Goal: Task Accomplishment & Management: Manage account settings

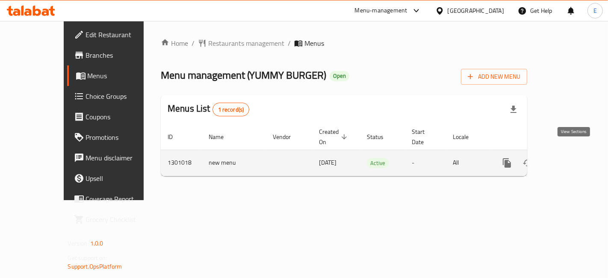
click at [567, 153] on link "enhanced table" at bounding box center [568, 163] width 21 height 21
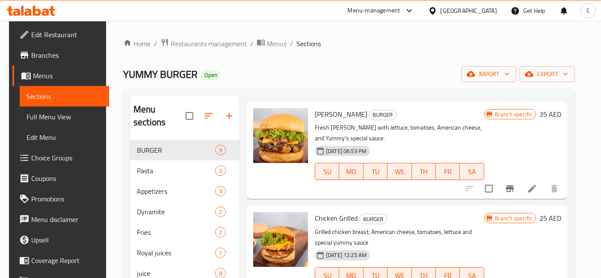
scroll to position [29, 0]
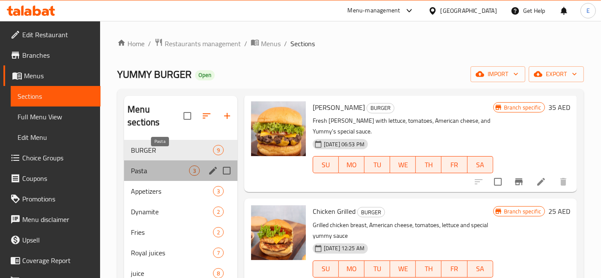
click at [153, 165] on span "Pasta" at bounding box center [160, 170] width 58 height 10
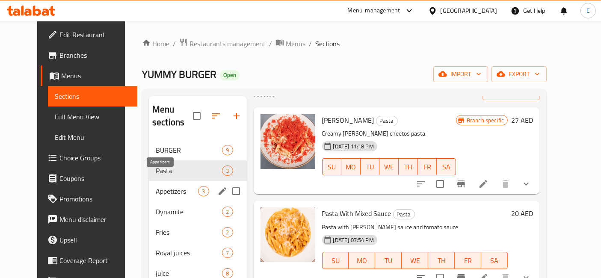
click at [156, 186] on span "Appetizers" at bounding box center [177, 191] width 42 height 10
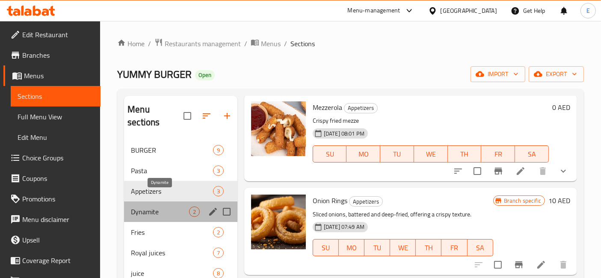
click at [153, 207] on span "Dynamite" at bounding box center [160, 212] width 58 height 10
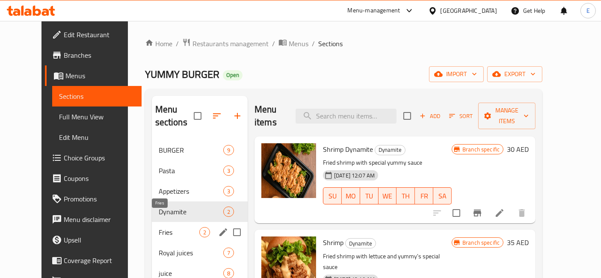
click at [159, 227] on span "Fries" at bounding box center [179, 232] width 41 height 10
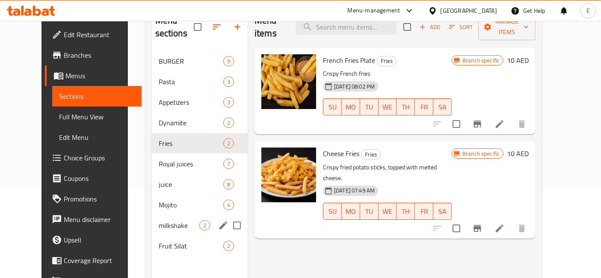
scroll to position [89, 0]
click at [159, 159] on span "Royal juices" at bounding box center [179, 164] width 41 height 10
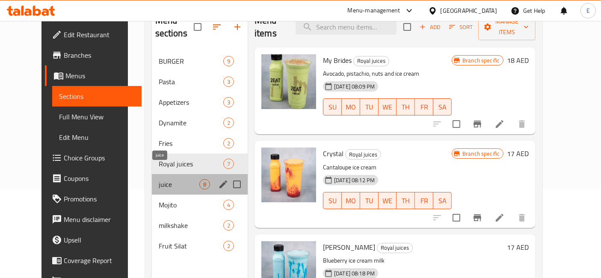
click at [159, 179] on span "juice" at bounding box center [179, 184] width 41 height 10
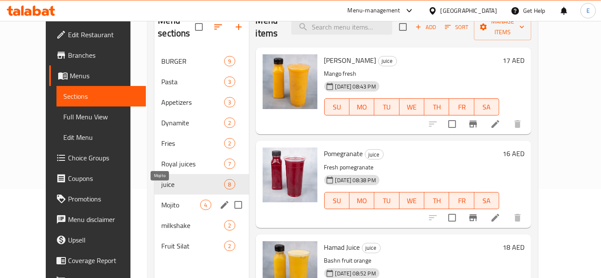
click at [161, 200] on span "Mojito" at bounding box center [180, 205] width 39 height 10
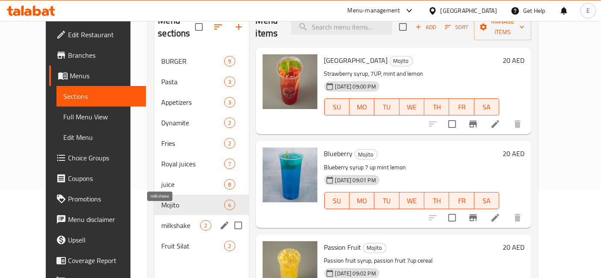
click at [161, 220] on span "milkshake" at bounding box center [180, 225] width 39 height 10
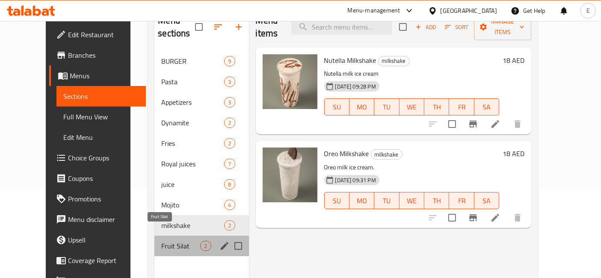
click at [161, 241] on span "Fruit Silat" at bounding box center [180, 246] width 39 height 10
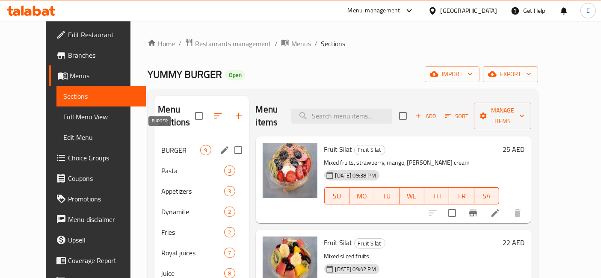
click at [161, 145] on span "BURGER" at bounding box center [180, 150] width 39 height 10
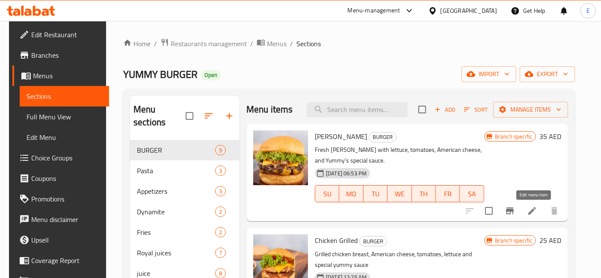
click at [535, 213] on icon at bounding box center [532, 211] width 10 height 10
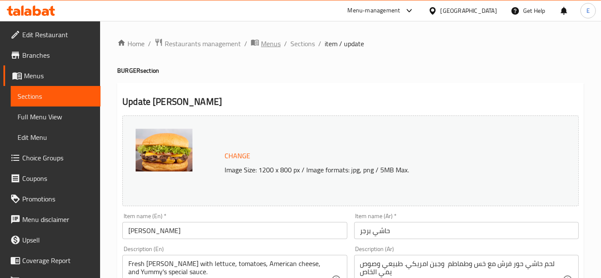
click at [277, 43] on span "Menus" at bounding box center [271, 43] width 20 height 10
